Goal: Transaction & Acquisition: Purchase product/service

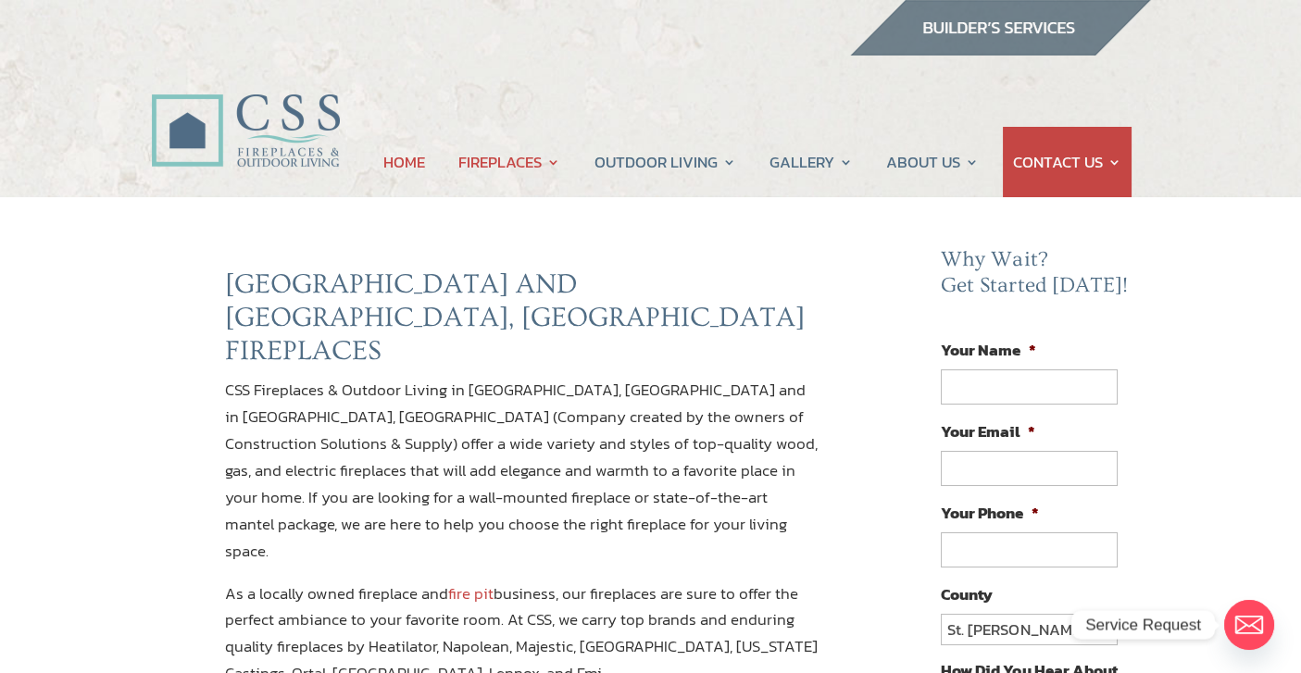
click at [386, 168] on link "HOME" at bounding box center [404, 162] width 42 height 70
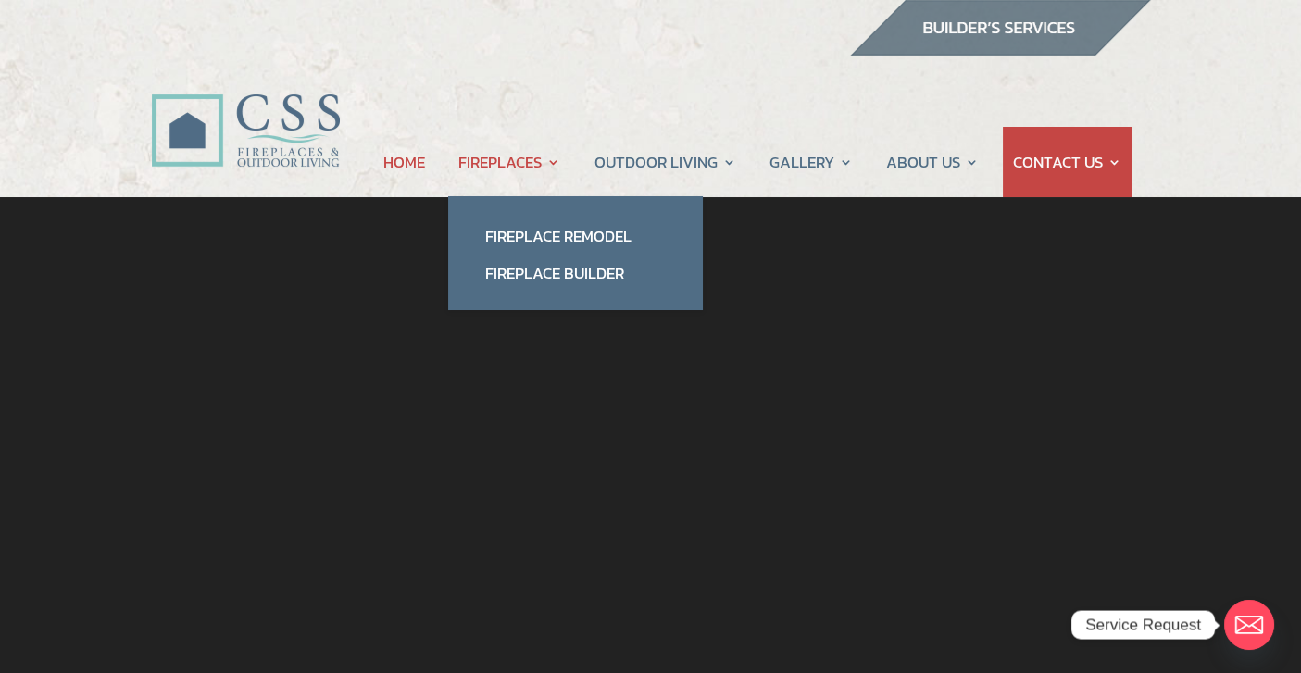
click at [495, 160] on link "FIREPLACES" at bounding box center [509, 162] width 102 height 70
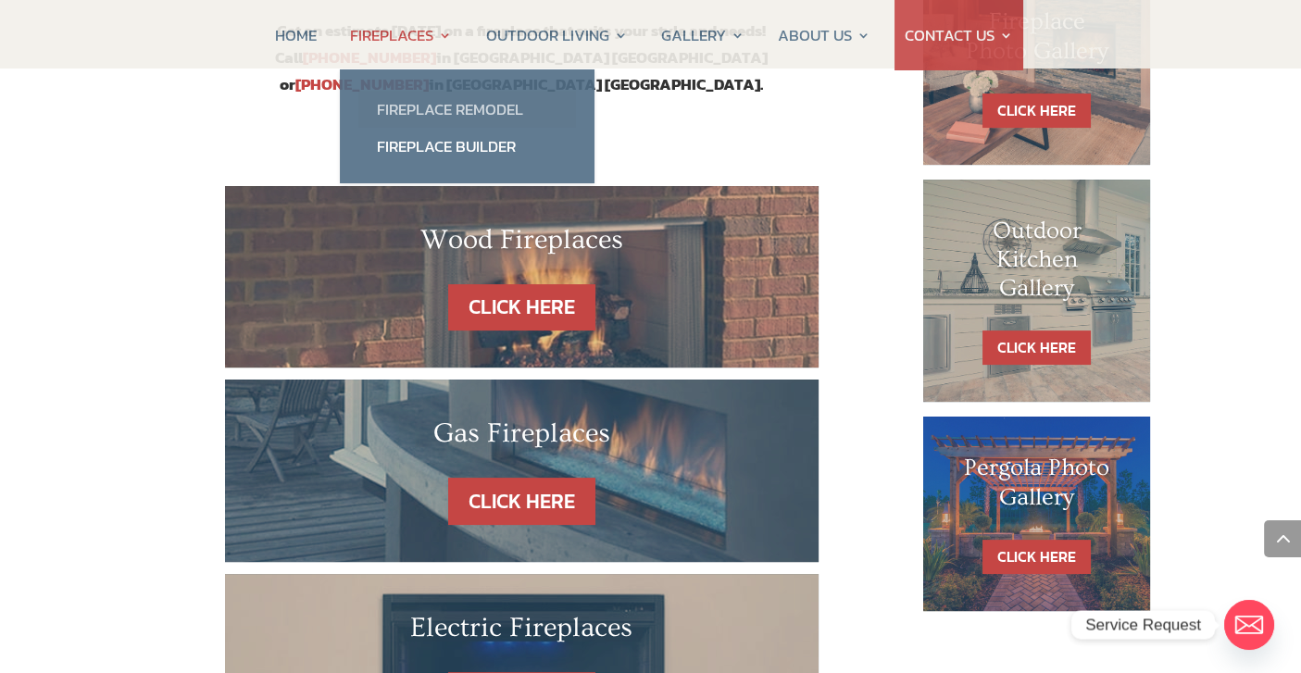
scroll to position [1200, 0]
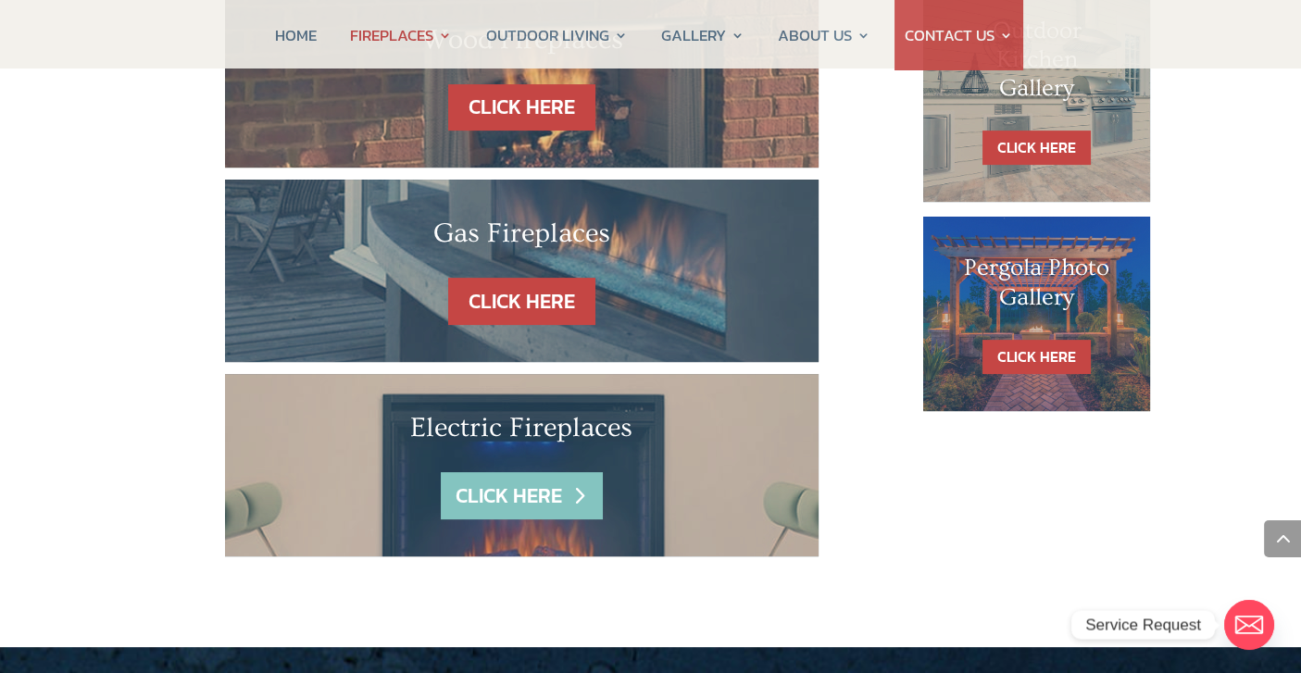
click at [513, 472] on link "CLICK HERE" at bounding box center [521, 495] width 161 height 47
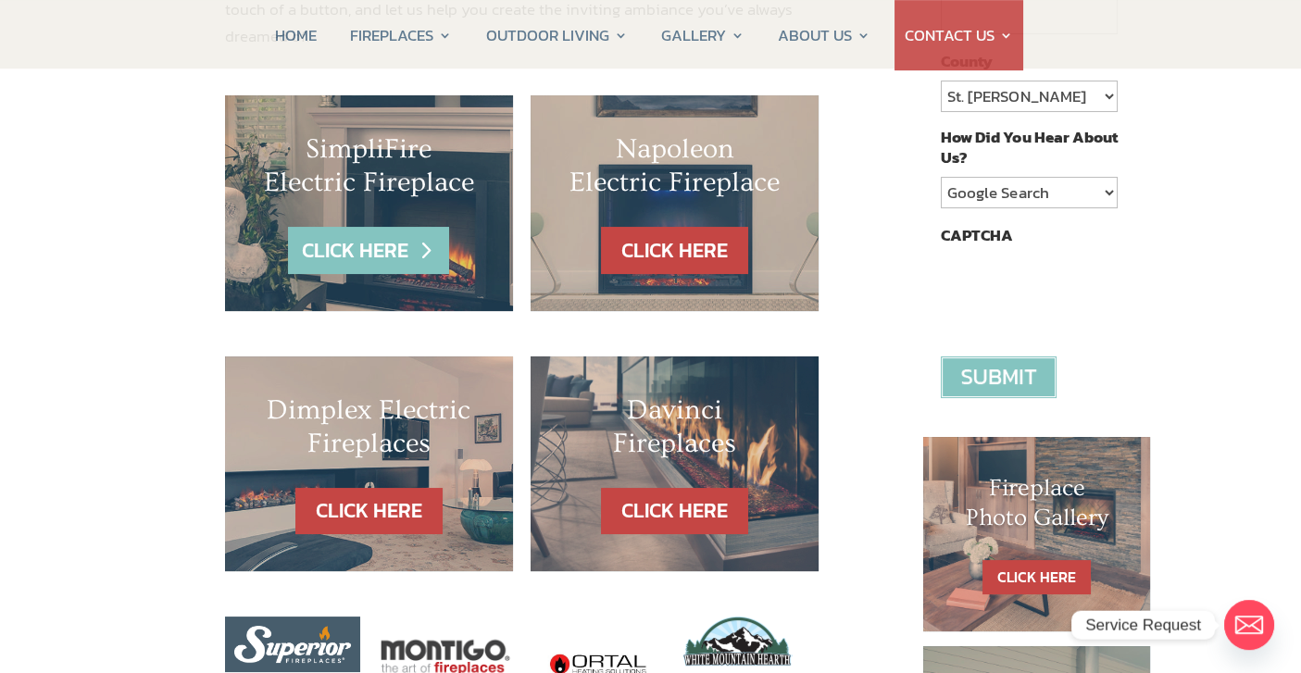
scroll to position [500, 0]
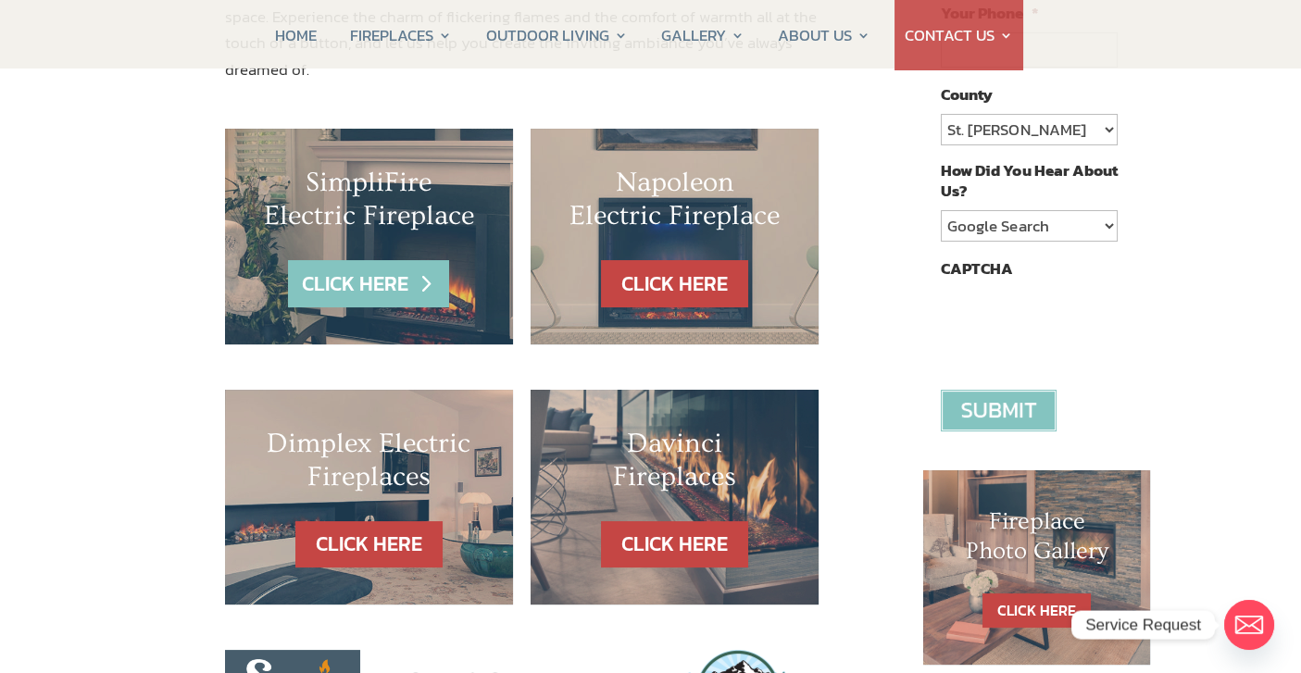
click at [352, 260] on link "CLICK HERE" at bounding box center [368, 283] width 161 height 47
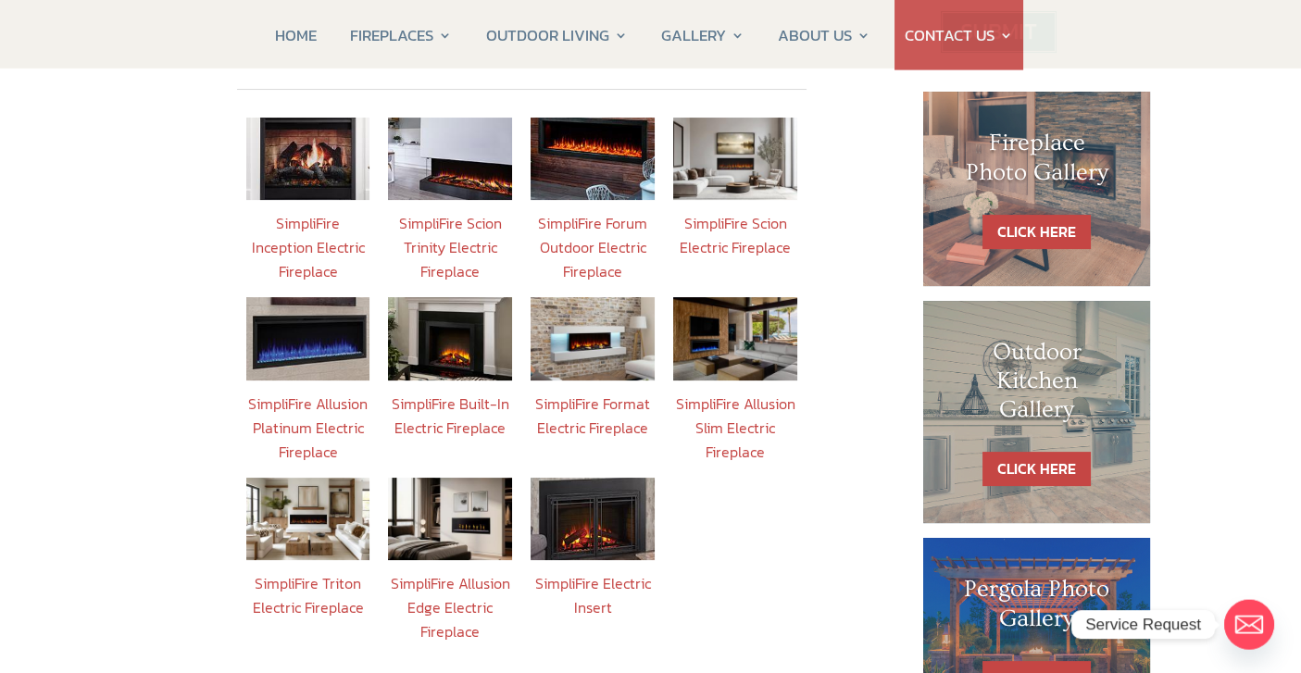
scroll to position [800, 0]
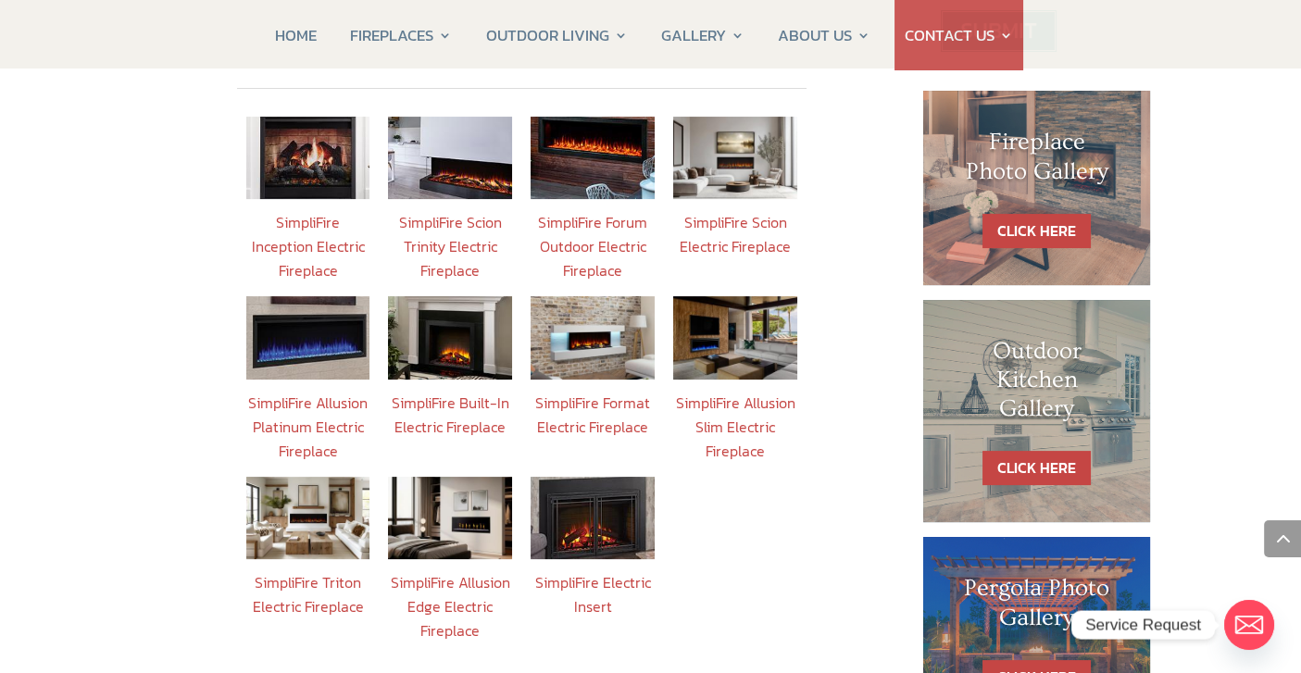
click at [315, 218] on link "SimpliFire Inception Electric Fireplace" at bounding box center [307, 246] width 113 height 70
